Goal: Task Accomplishment & Management: Manage account settings

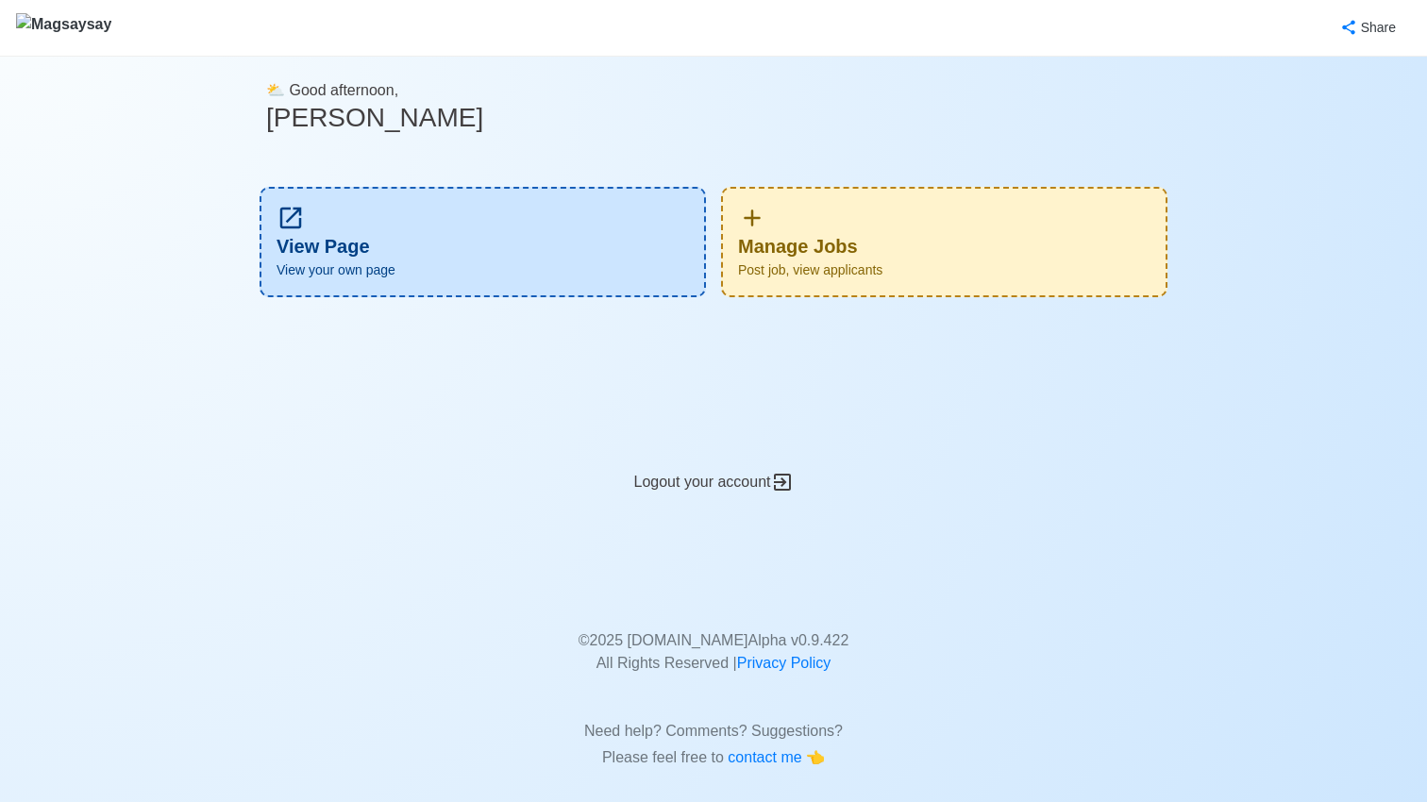
click at [907, 214] on div "Manage Jobs Post job, view applicants" at bounding box center [944, 242] width 447 height 110
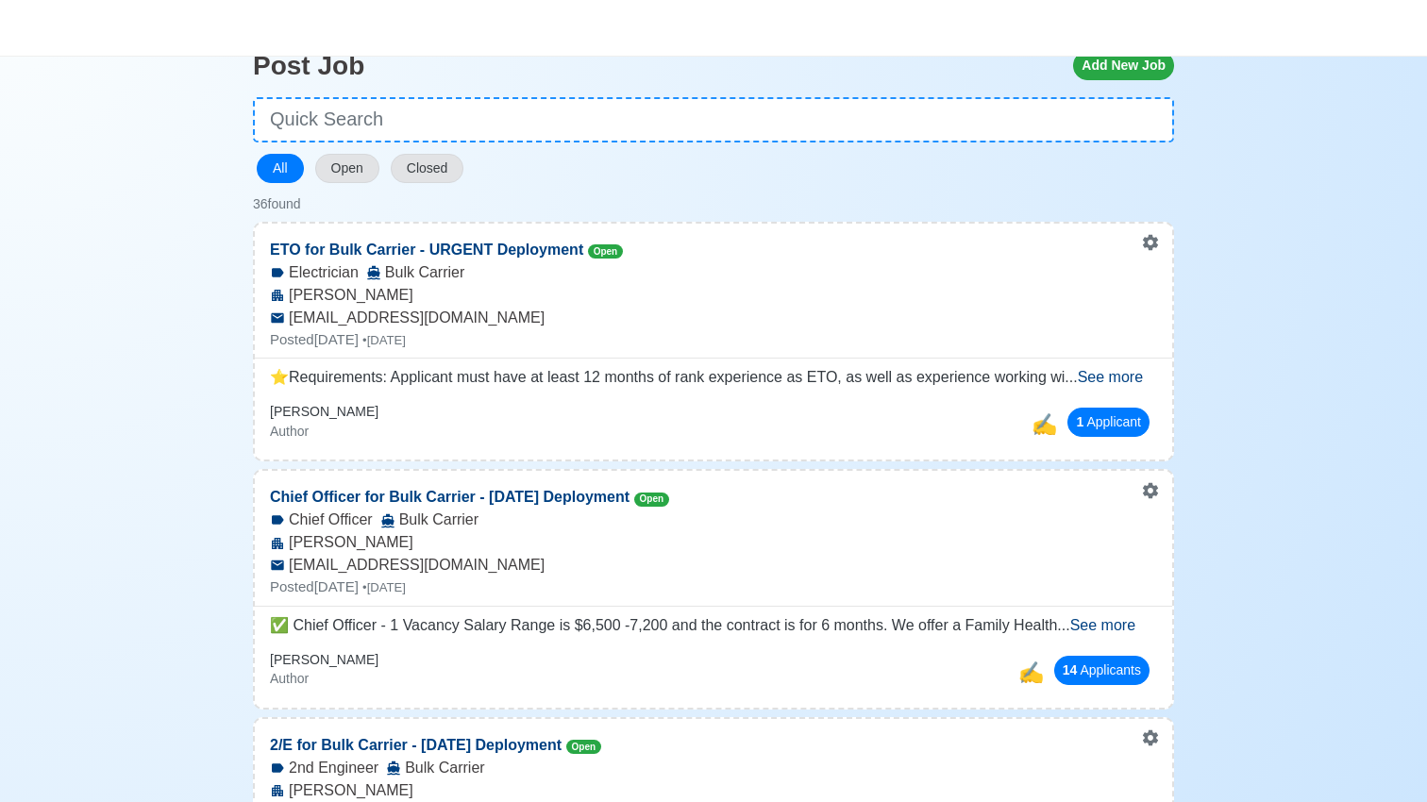
scroll to position [103, 0]
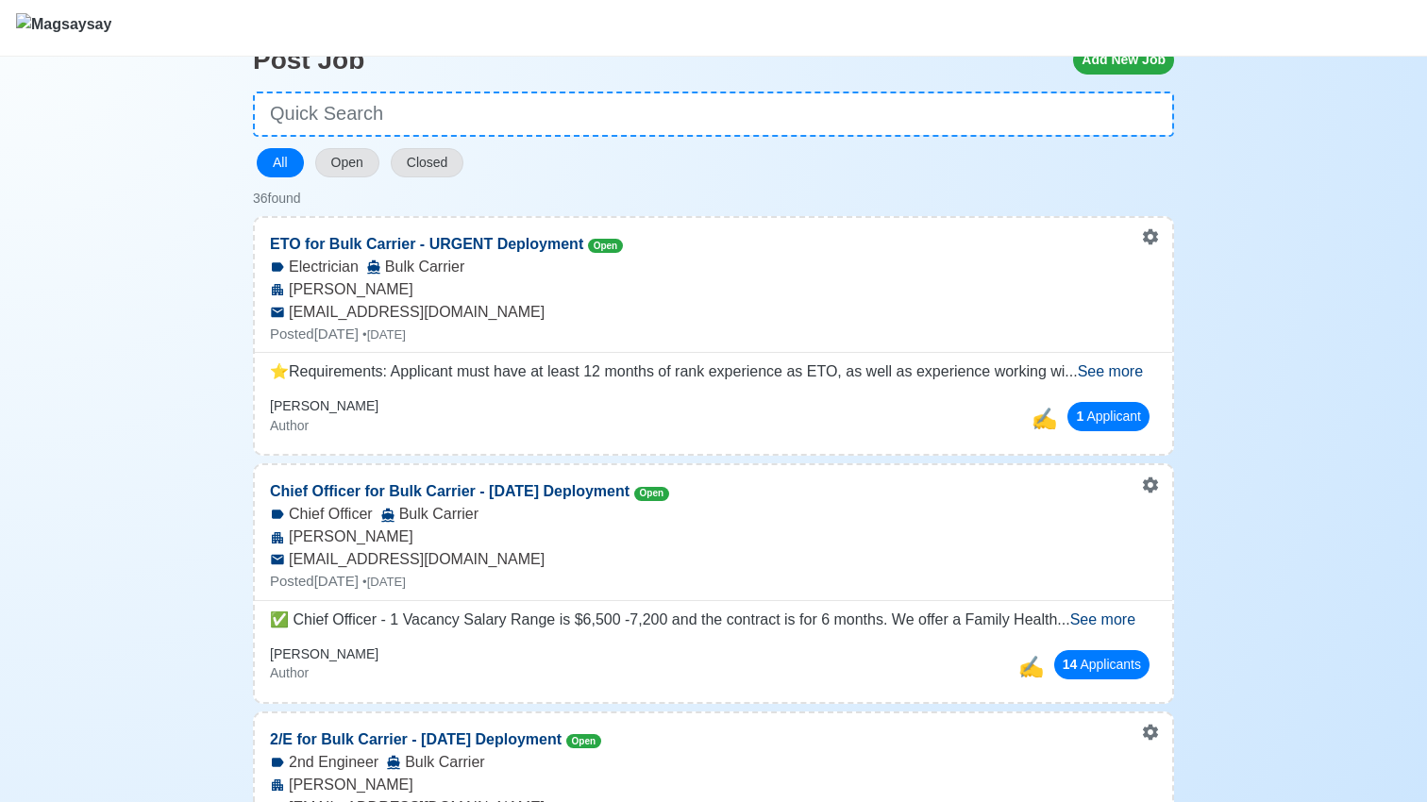
click at [1117, 375] on span "See more" at bounding box center [1110, 371] width 65 height 16
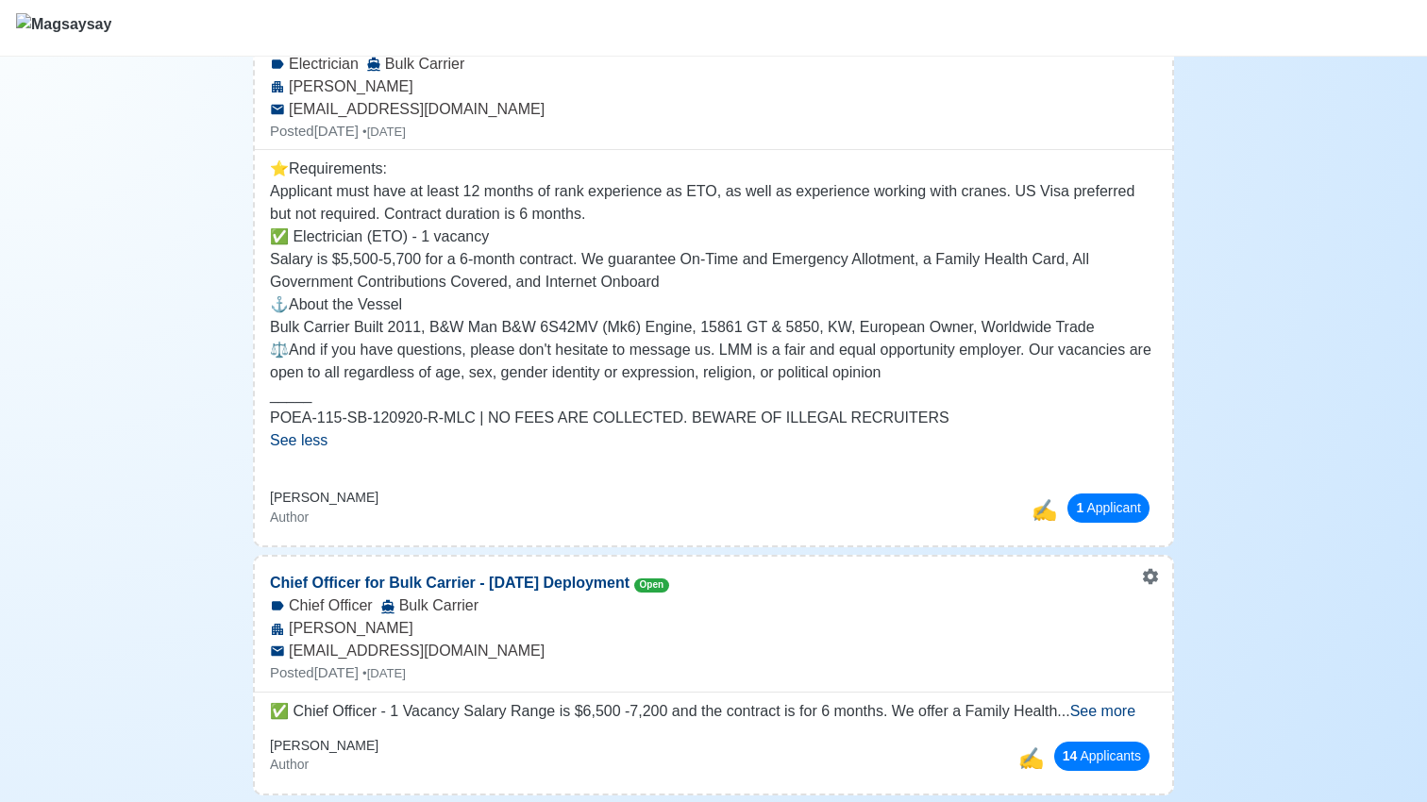
scroll to position [519, 0]
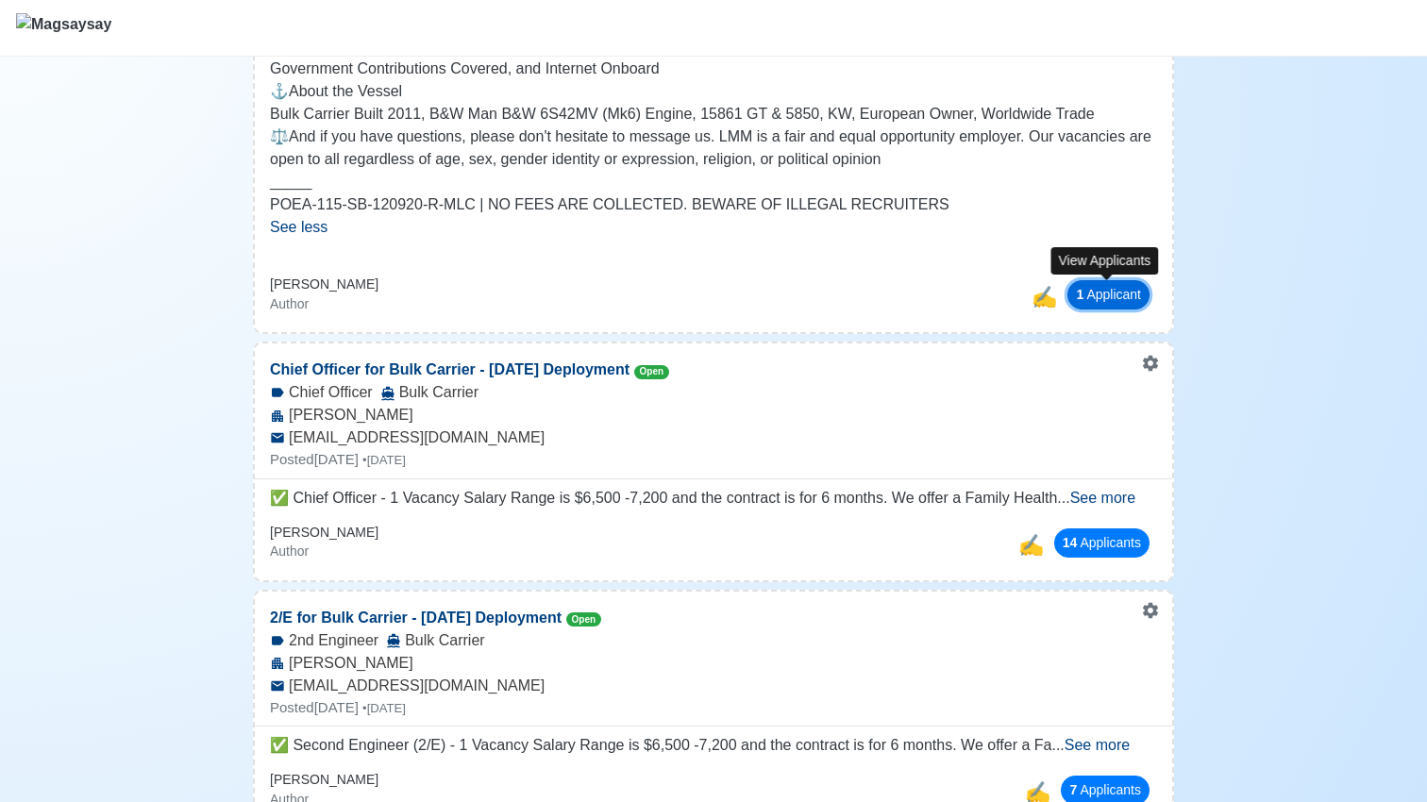
click at [1084, 301] on button "1 Applicant" at bounding box center [1109, 294] width 82 height 29
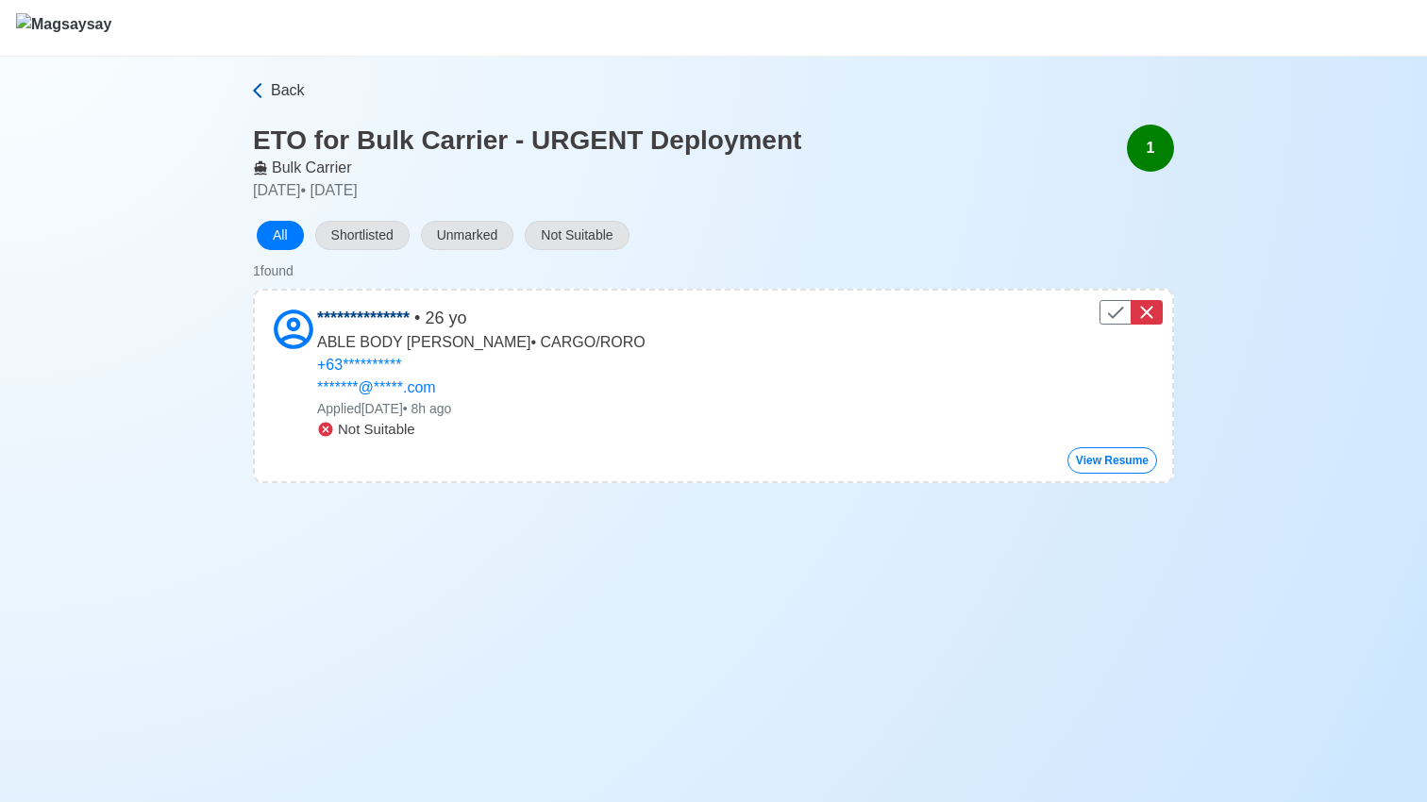
click at [274, 99] on span "Back" at bounding box center [288, 90] width 34 height 23
